Goal: Find specific page/section: Find specific page/section

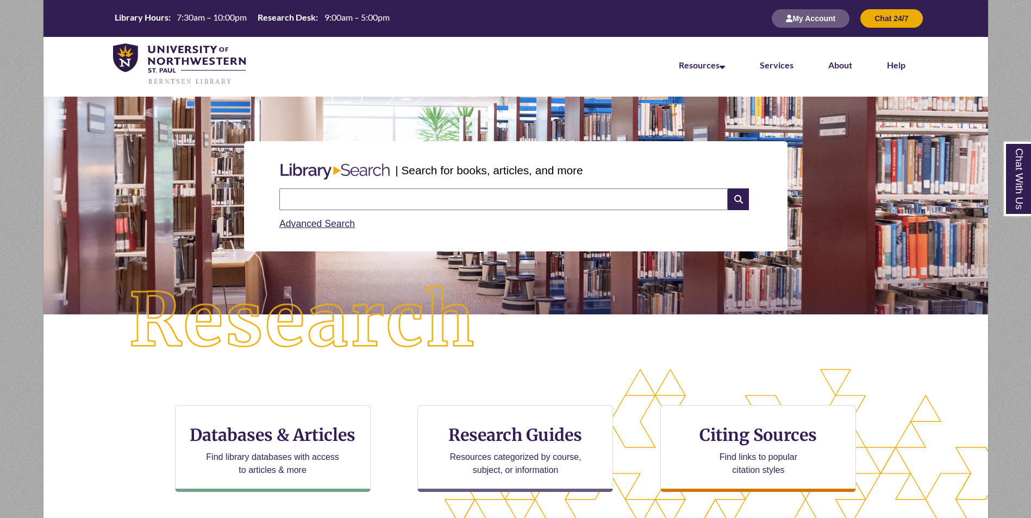
click at [331, 198] on input "text" at bounding box center [503, 200] width 448 height 22
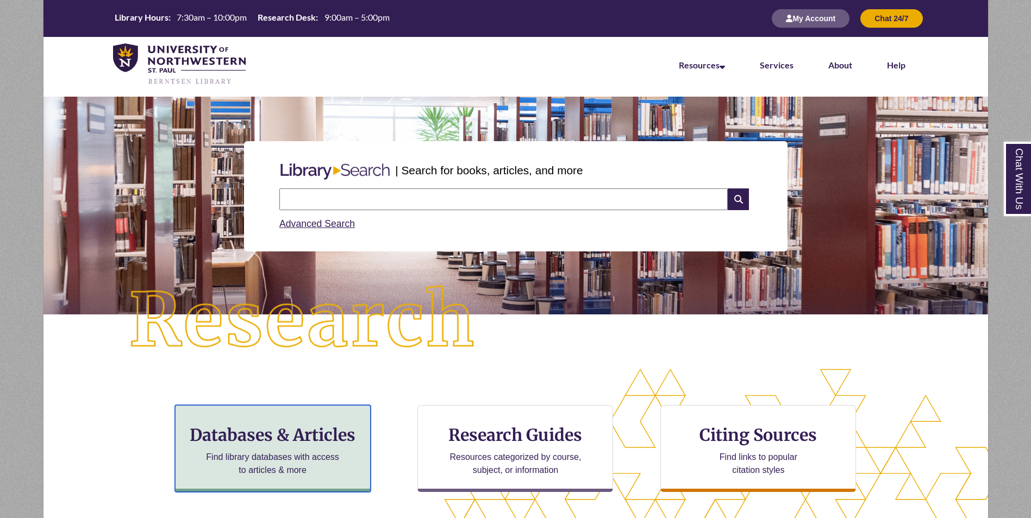
click at [284, 434] on h3 "Databases & Articles" at bounding box center [272, 435] width 177 height 21
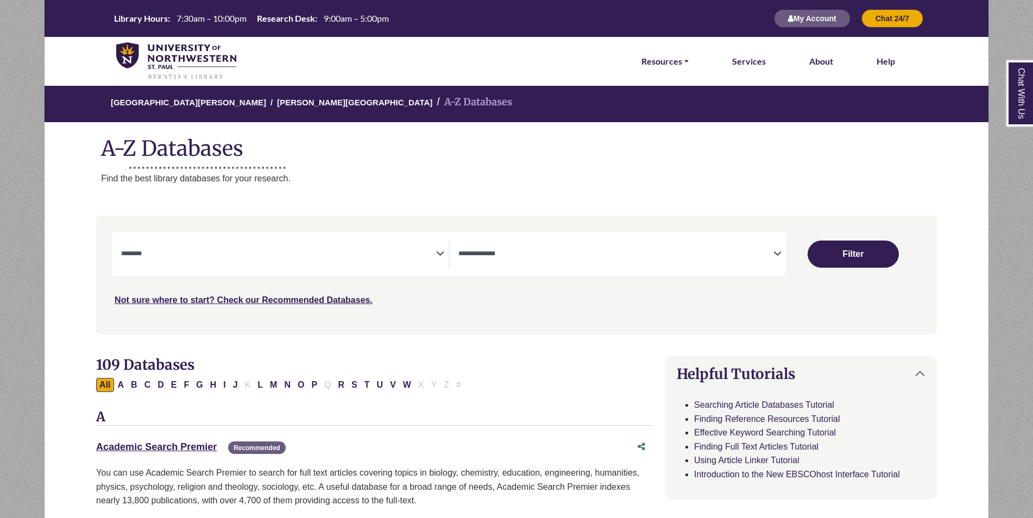
select select "Database Subject Filter"
select select "Database Types Filter"
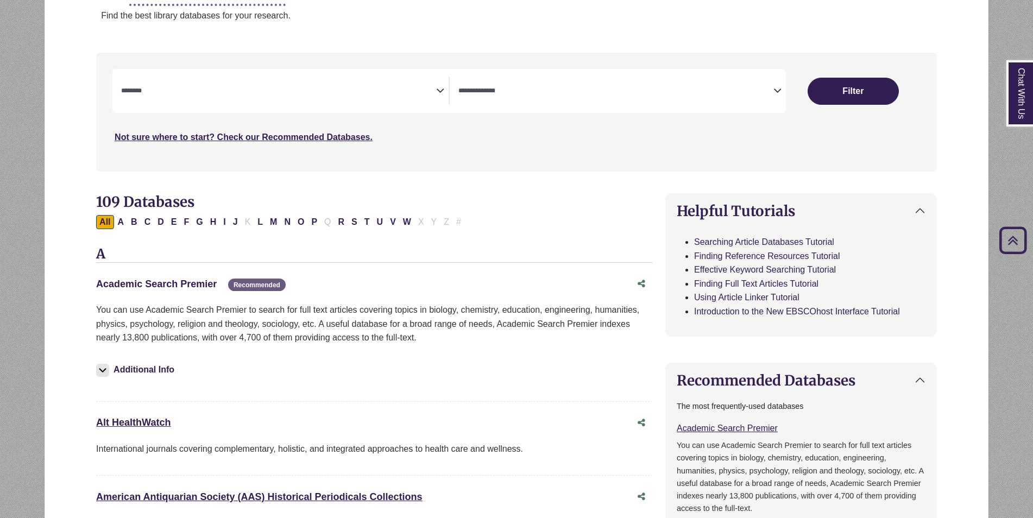
click at [173, 281] on link "Academic Search Premier This link opens in a new window" at bounding box center [156, 284] width 121 height 11
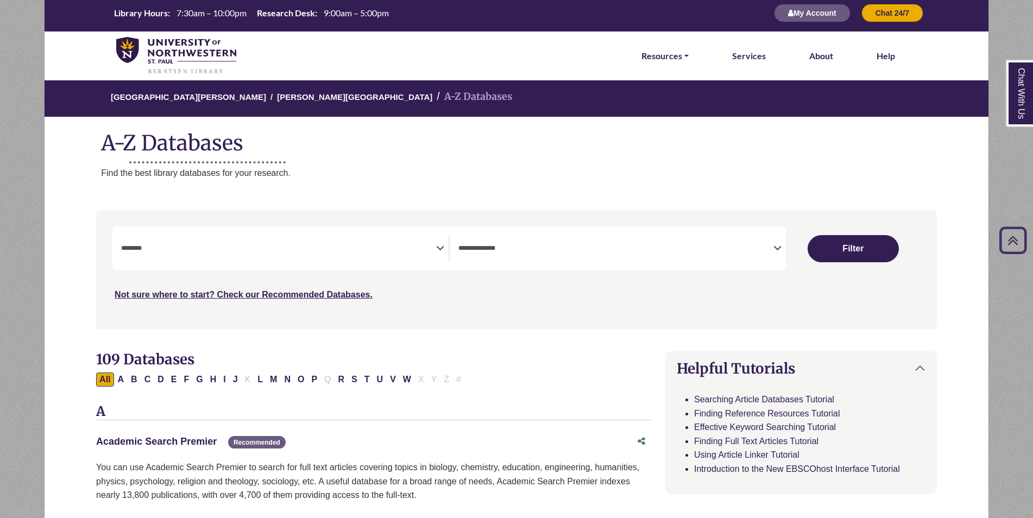
scroll to position [0, 0]
